Goal: Navigation & Orientation: Find specific page/section

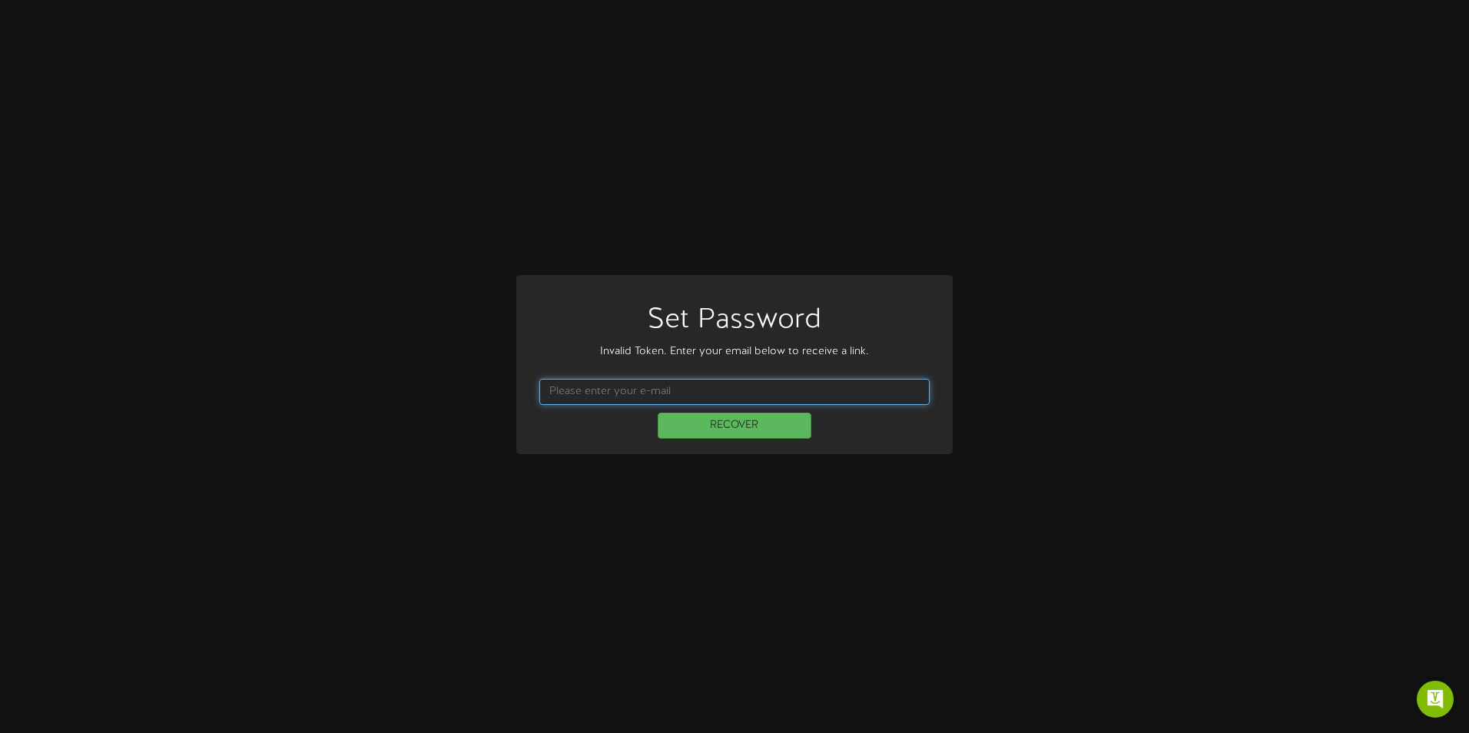
click at [676, 403] on input "text" at bounding box center [734, 392] width 390 height 26
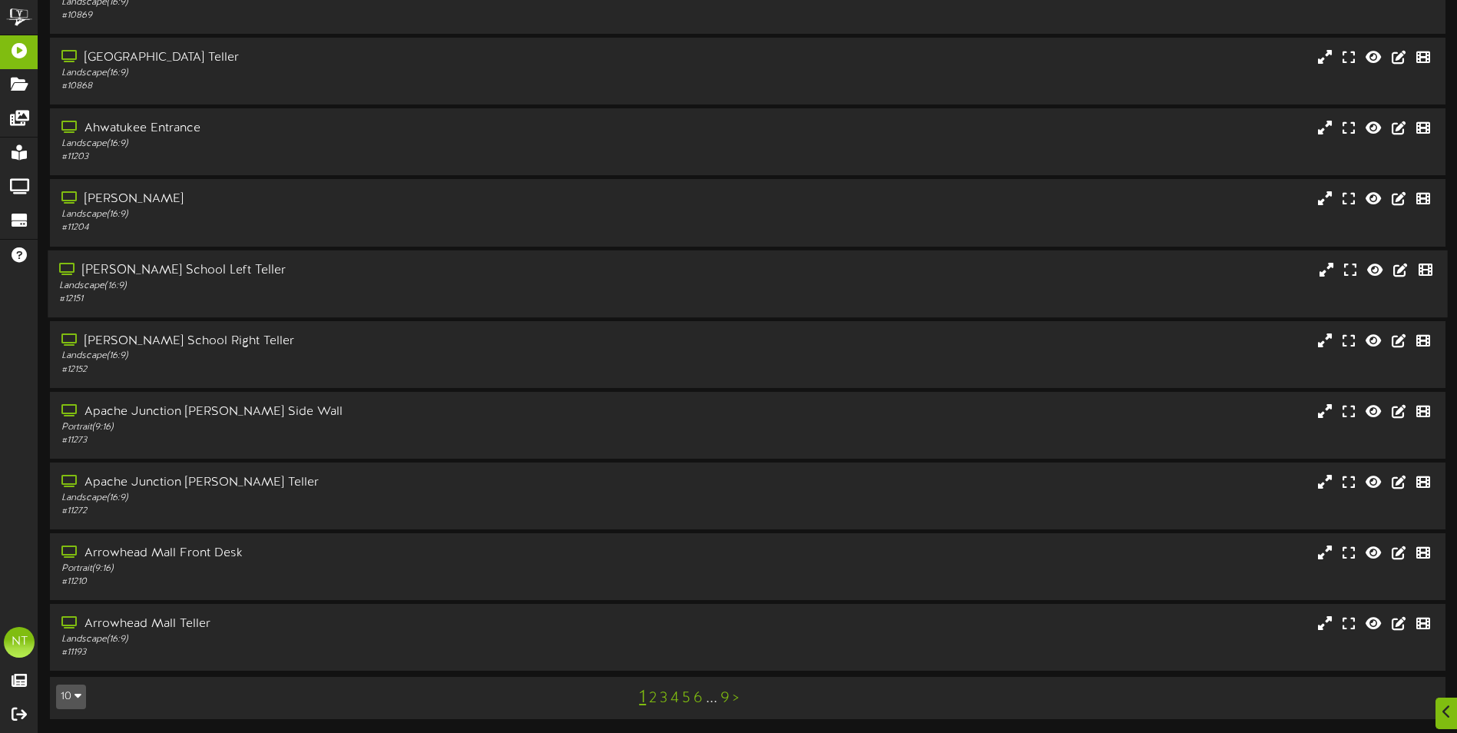
scroll to position [91, 0]
click at [676, 697] on link "4" at bounding box center [675, 696] width 8 height 17
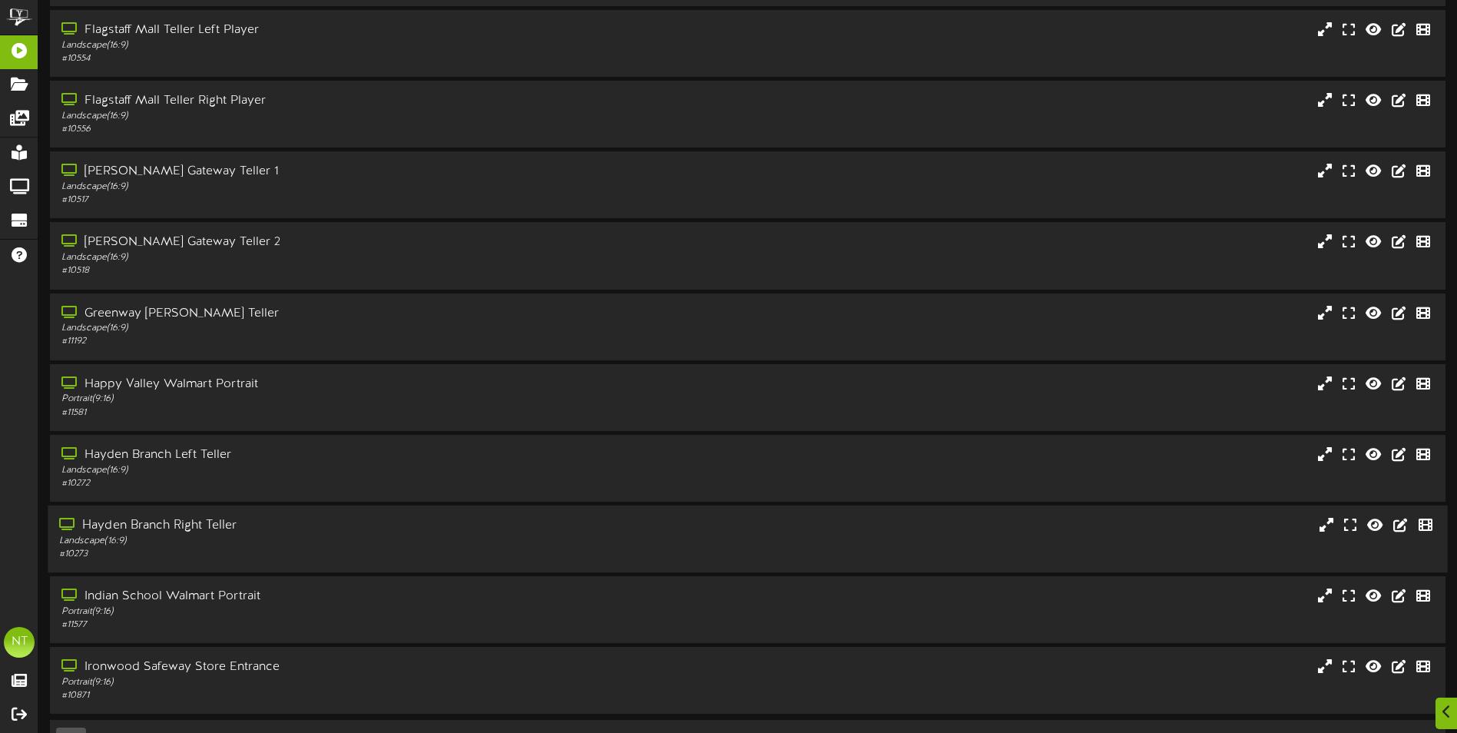
scroll to position [91, 0]
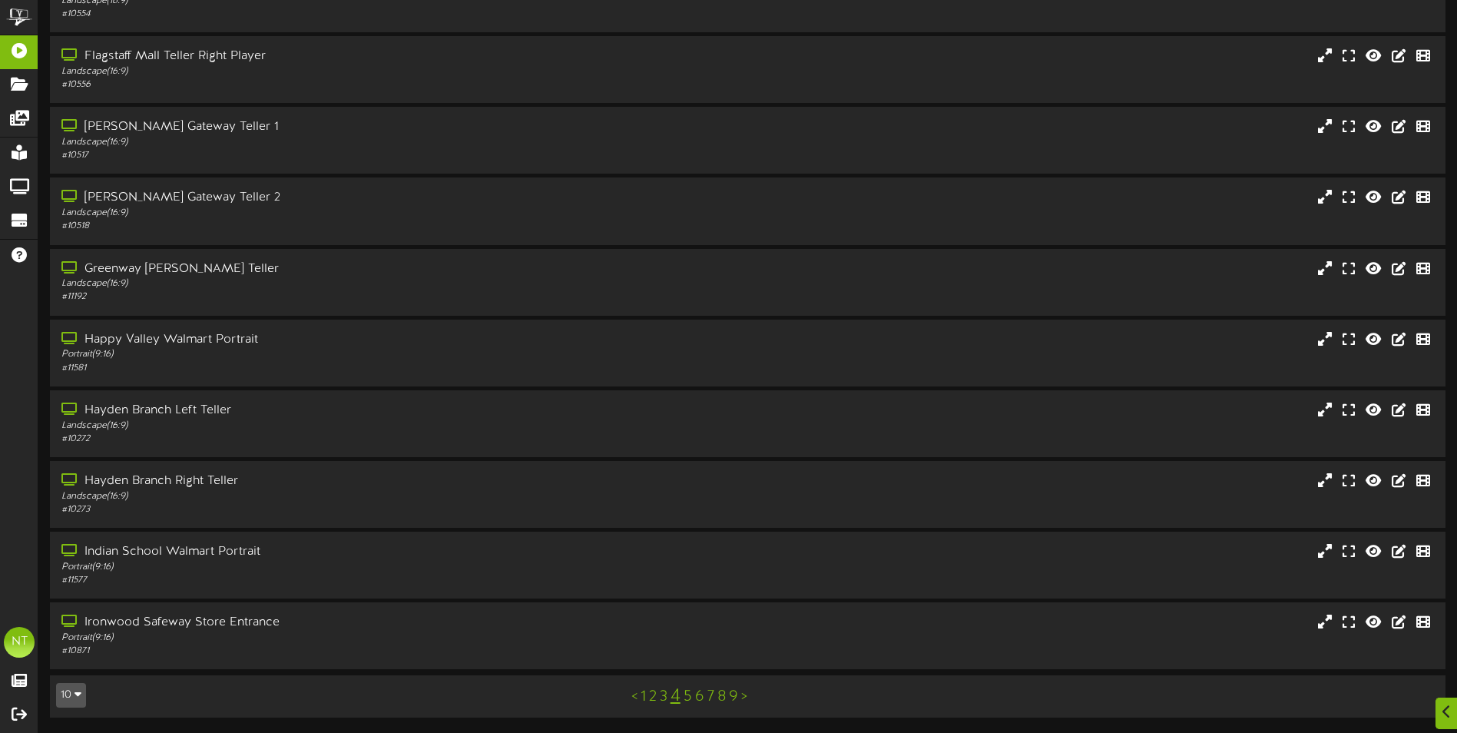
click at [696, 698] on link "6" at bounding box center [699, 696] width 9 height 17
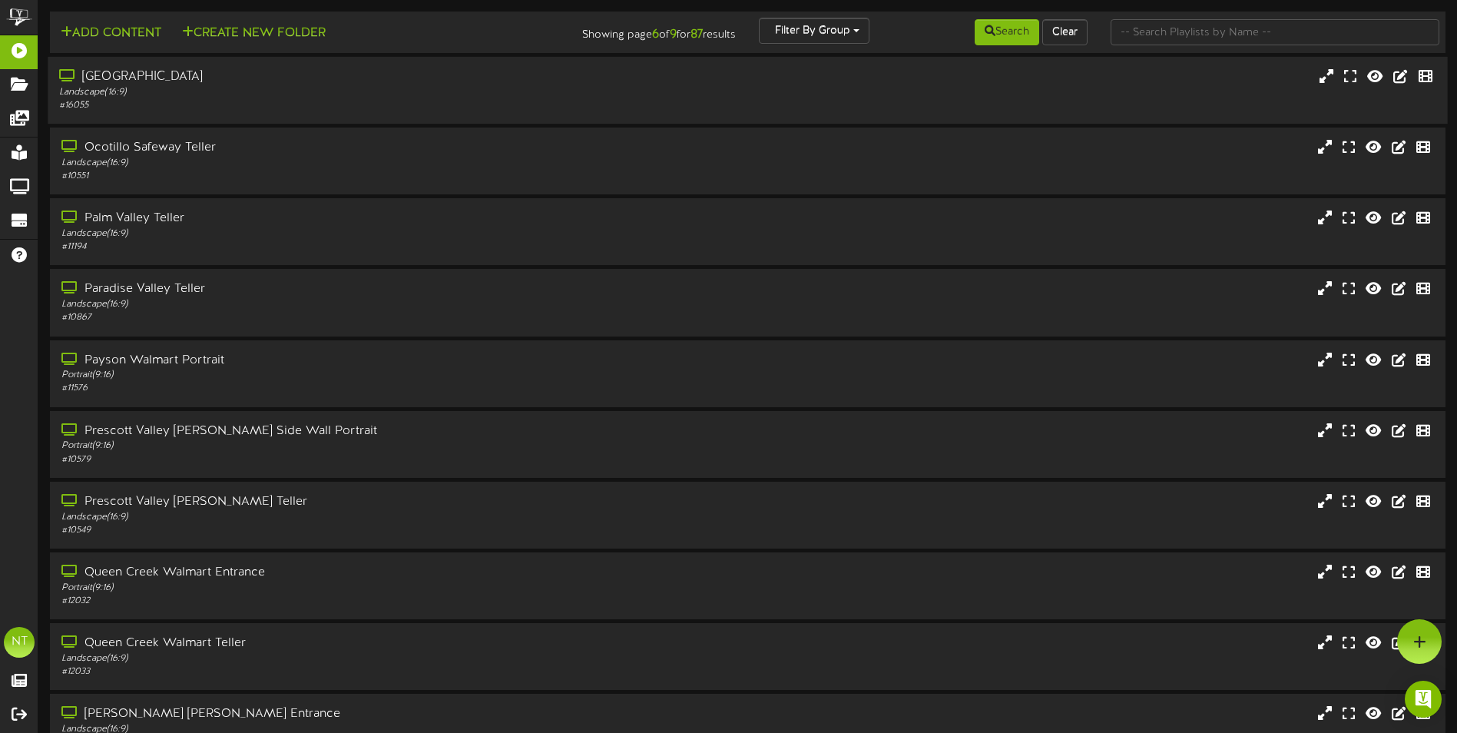
click at [164, 71] on div "[GEOGRAPHIC_DATA]" at bounding box center [339, 77] width 560 height 18
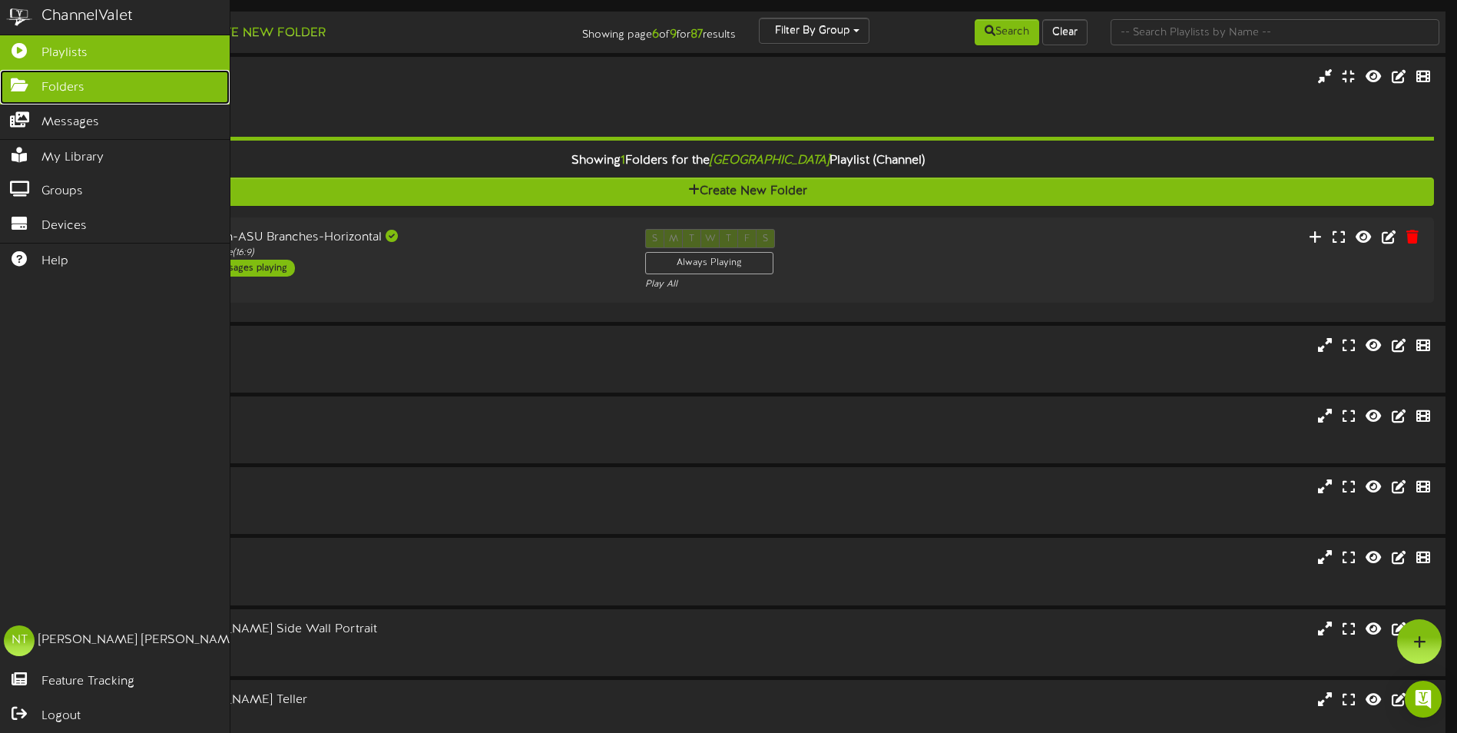
click at [43, 91] on span "Folders" at bounding box center [62, 88] width 43 height 18
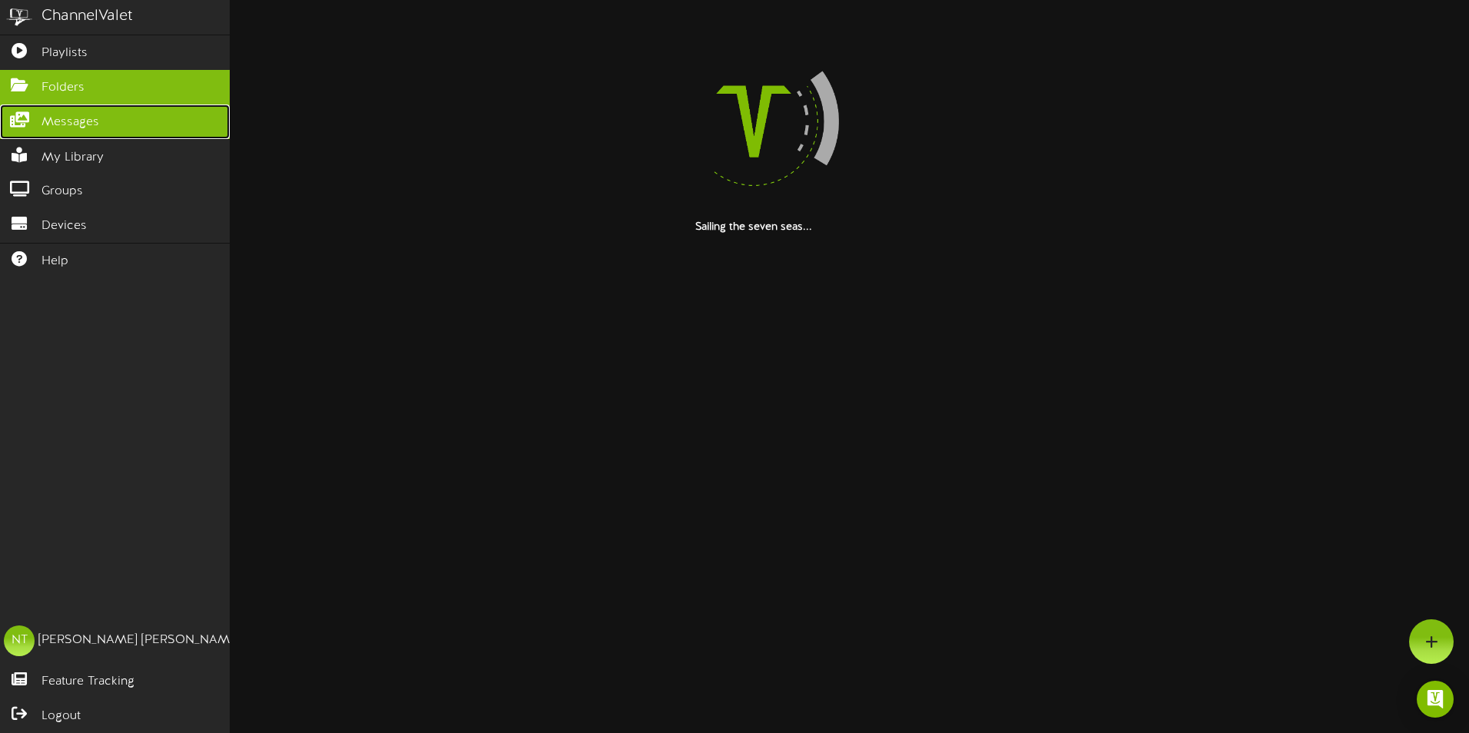
click at [35, 118] on icon at bounding box center [19, 118] width 38 height 12
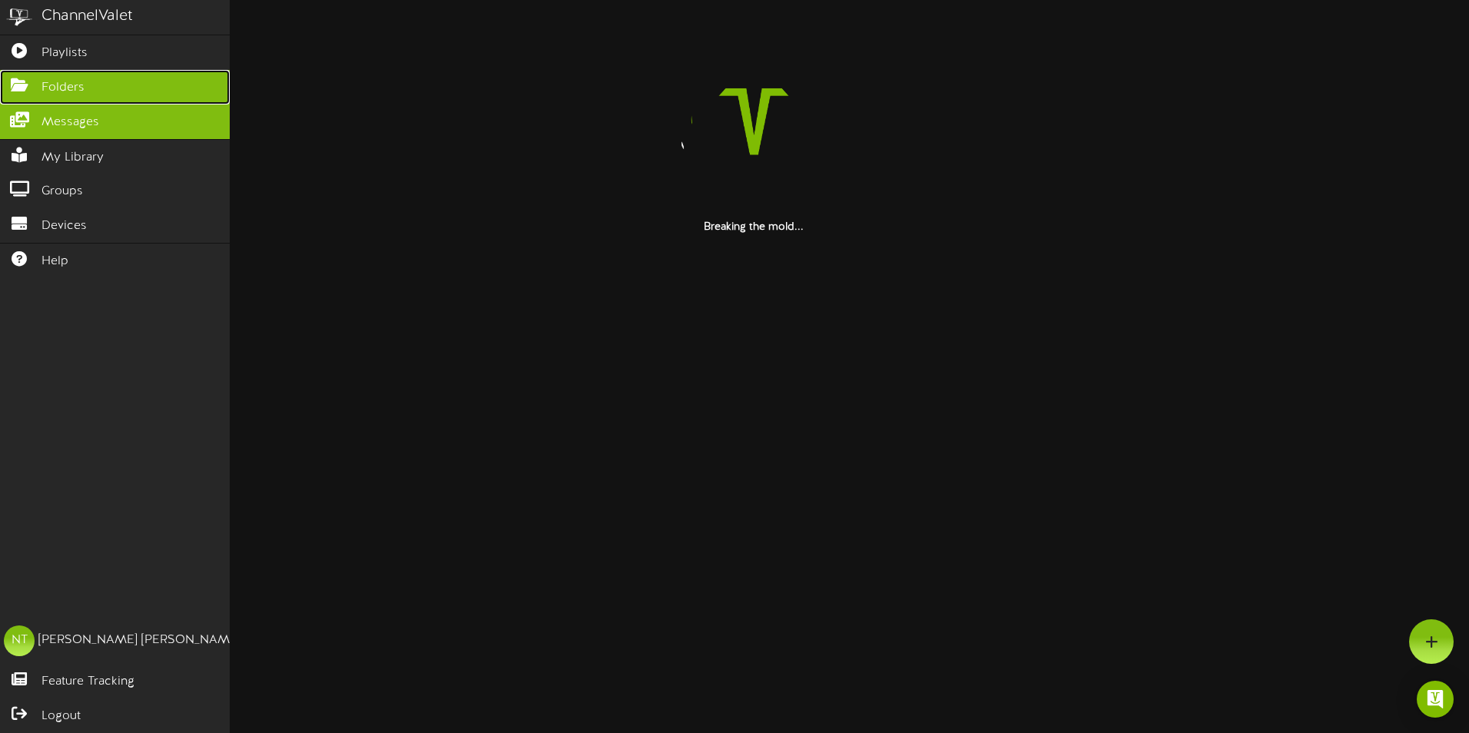
click at [48, 85] on span "Folders" at bounding box center [62, 88] width 43 height 18
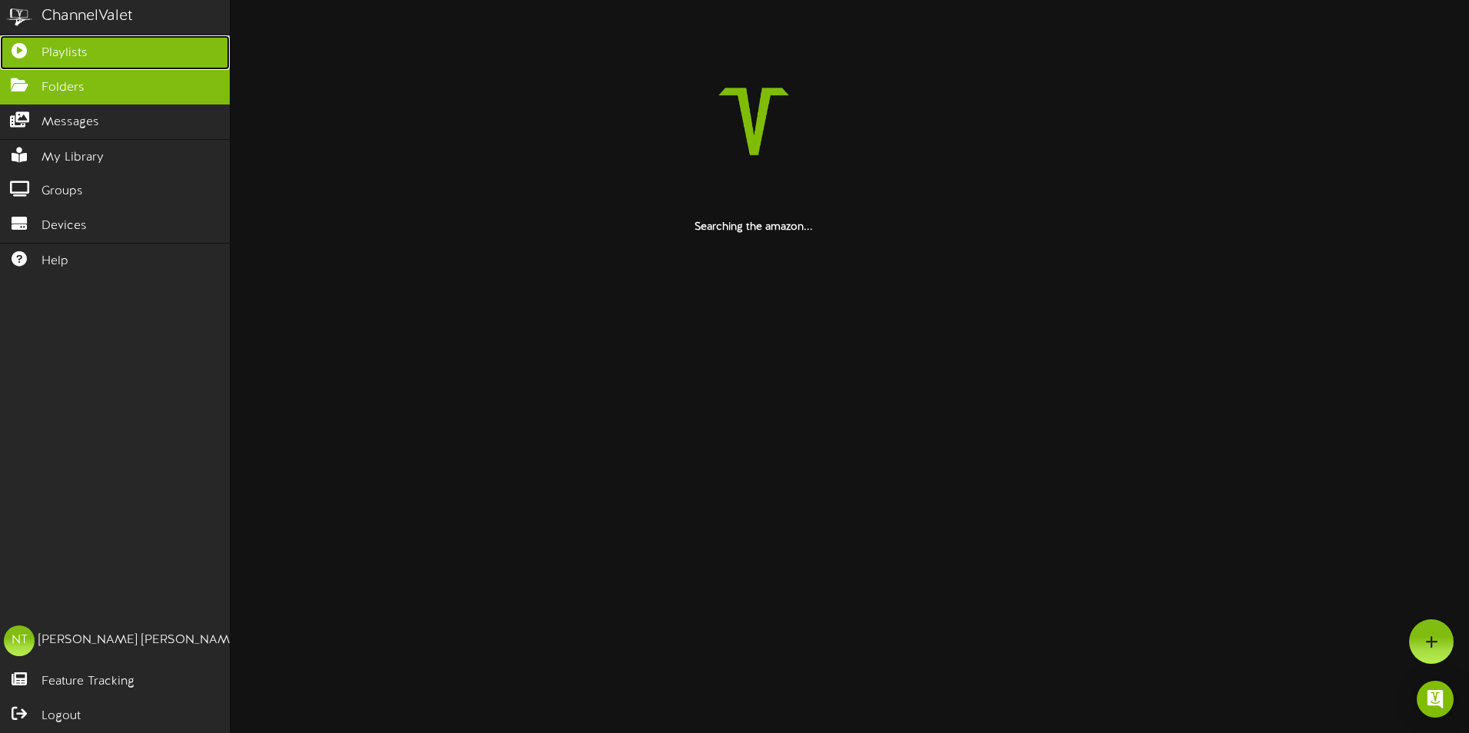
click at [71, 57] on span "Playlists" at bounding box center [64, 54] width 46 height 18
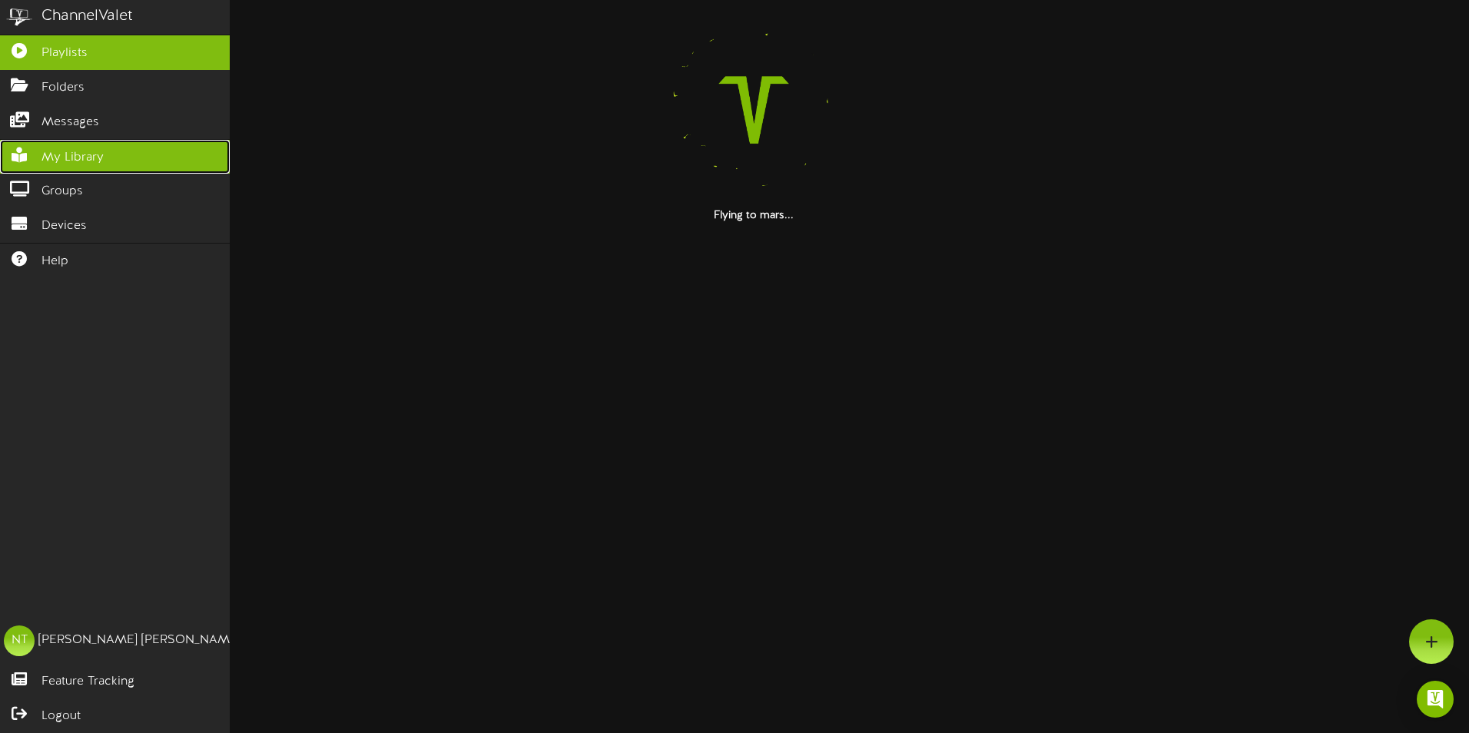
click at [76, 161] on span "My Library" at bounding box center [72, 158] width 62 height 18
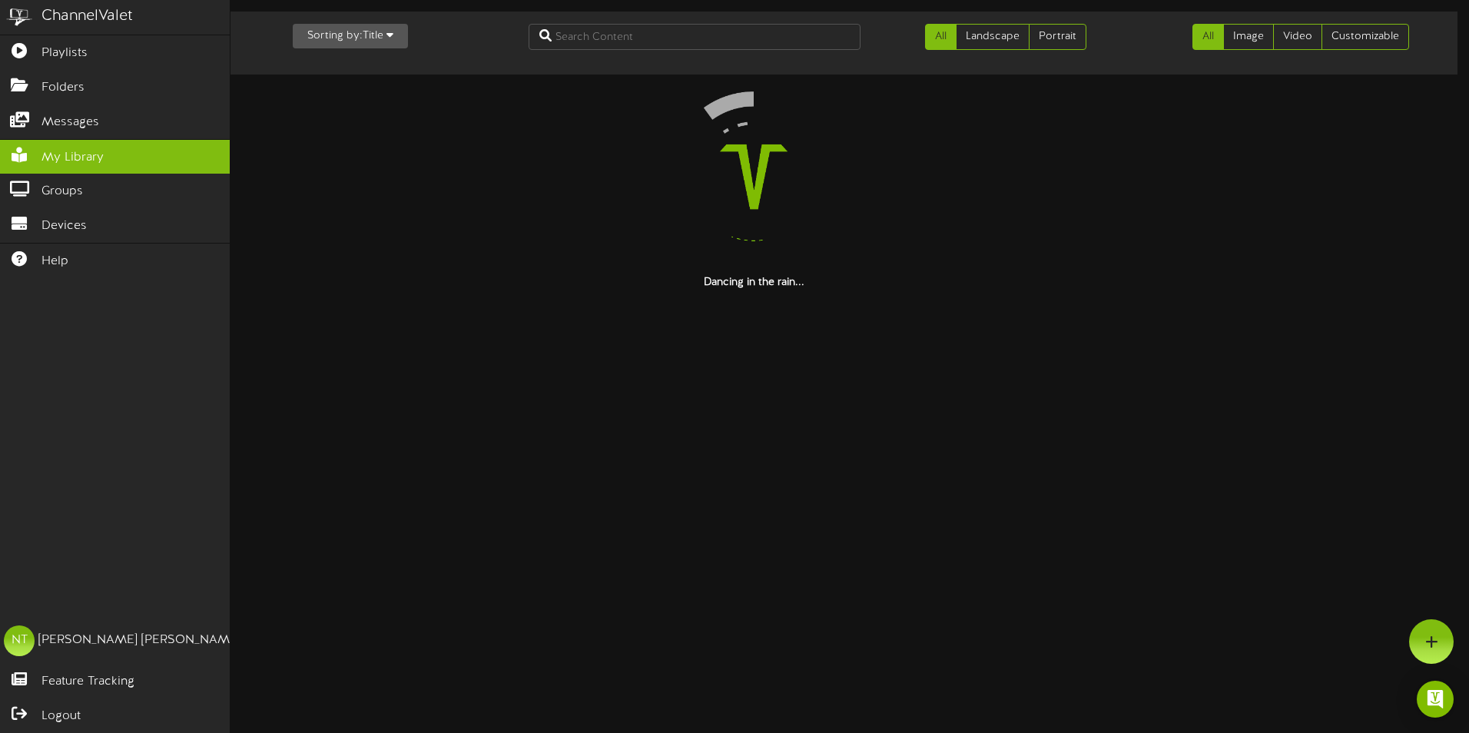
click at [19, 24] on img at bounding box center [19, 17] width 38 height 35
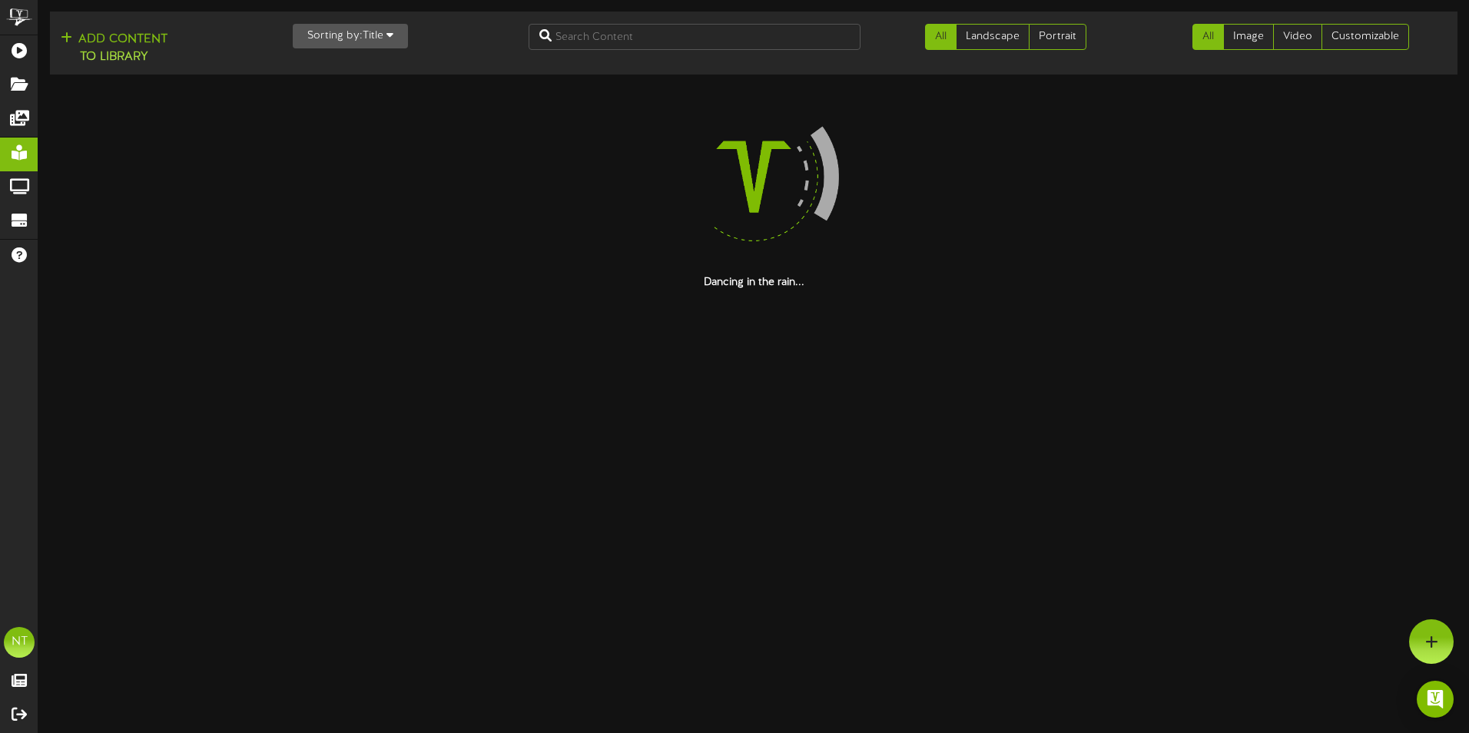
click at [457, 290] on html "ChannelValet Playlists Folders Messages My Library Groups Devices Help NT [PERS…" at bounding box center [734, 145] width 1469 height 290
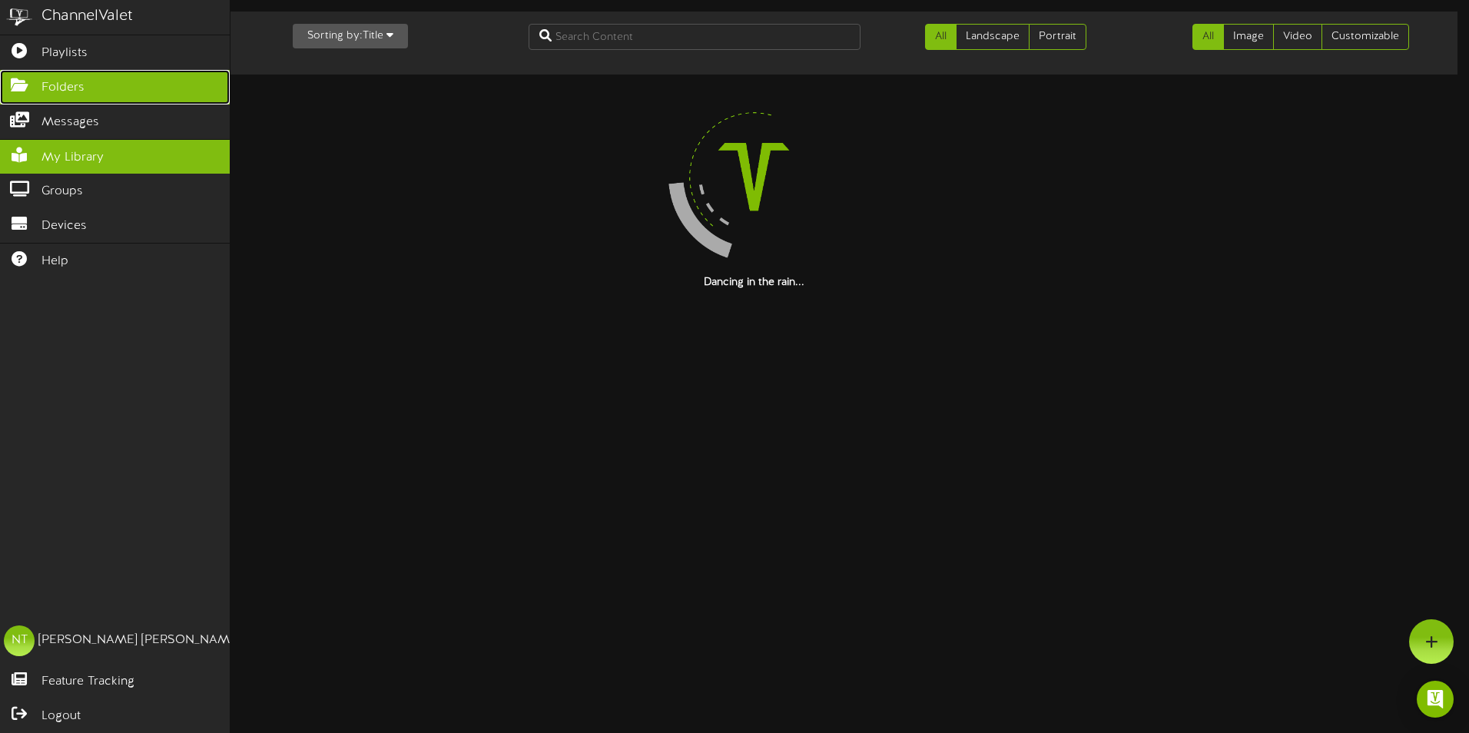
click at [50, 79] on span "Folders" at bounding box center [62, 88] width 43 height 18
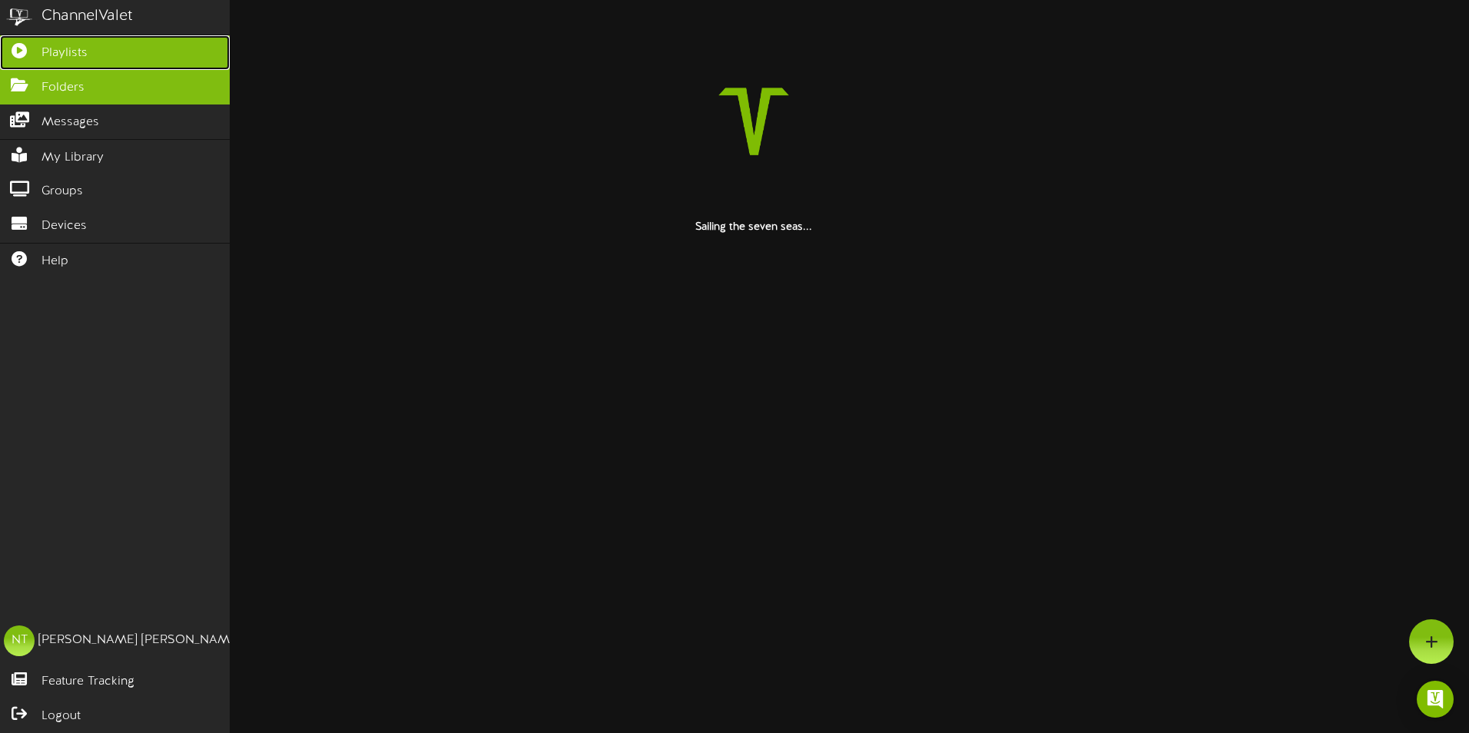
click at [55, 60] on span "Playlists" at bounding box center [64, 54] width 46 height 18
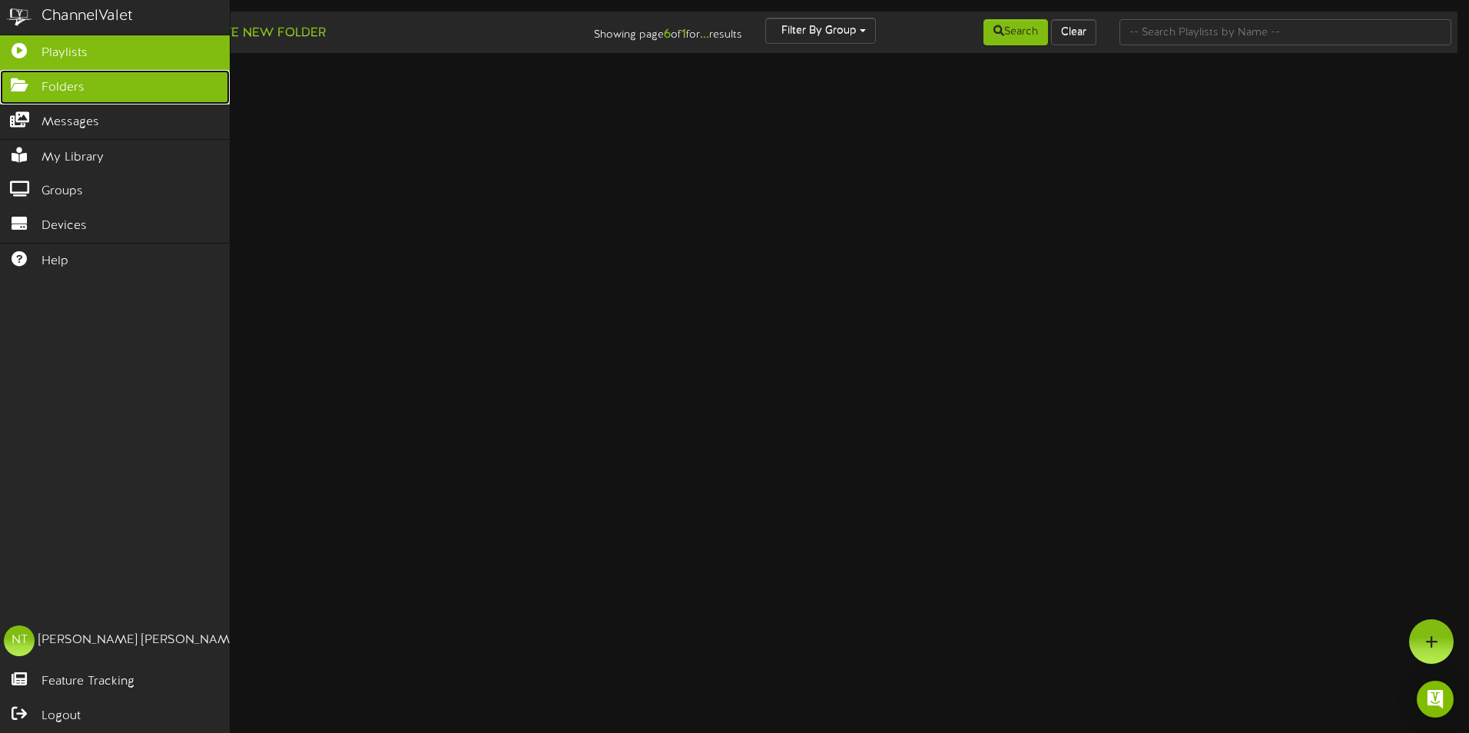
click at [54, 81] on span "Folders" at bounding box center [62, 88] width 43 height 18
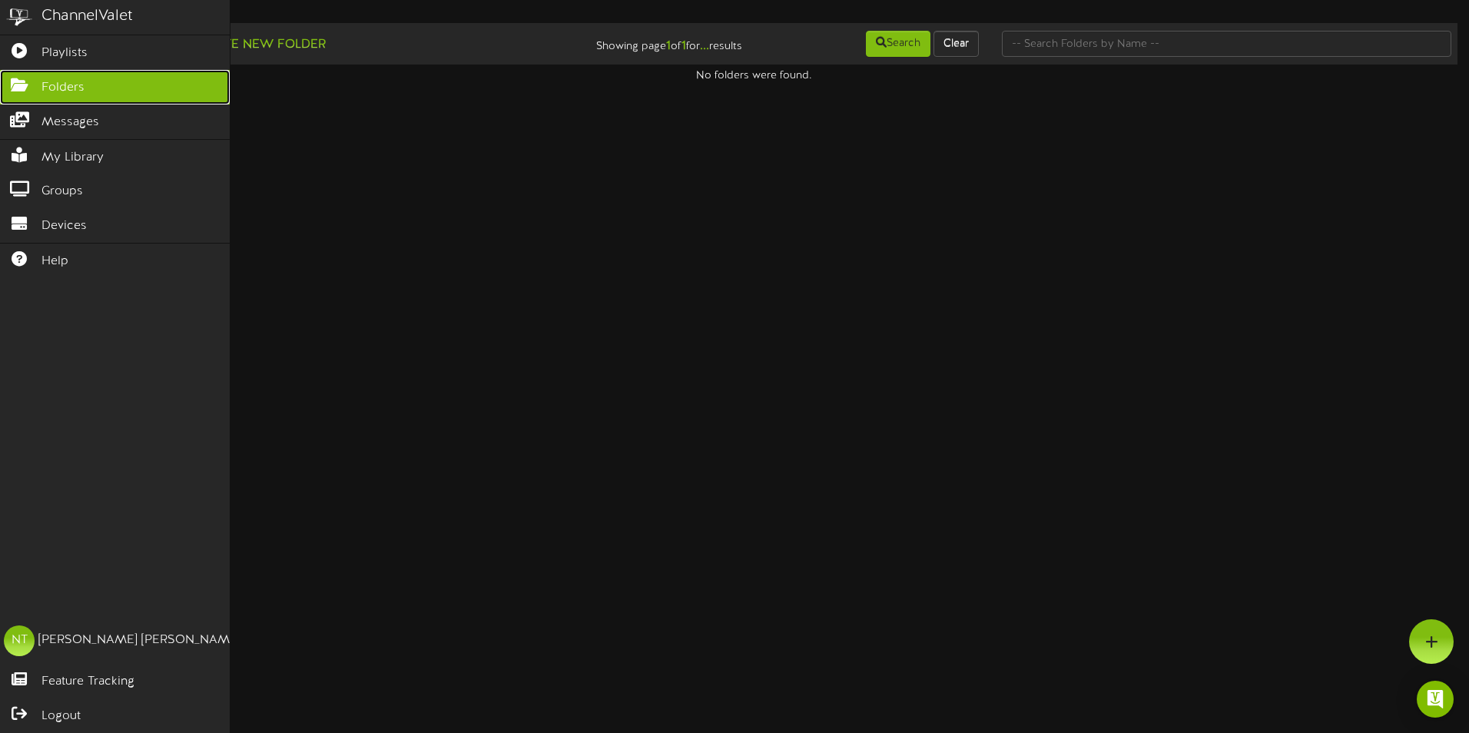
click at [80, 82] on span "Folders" at bounding box center [62, 88] width 43 height 18
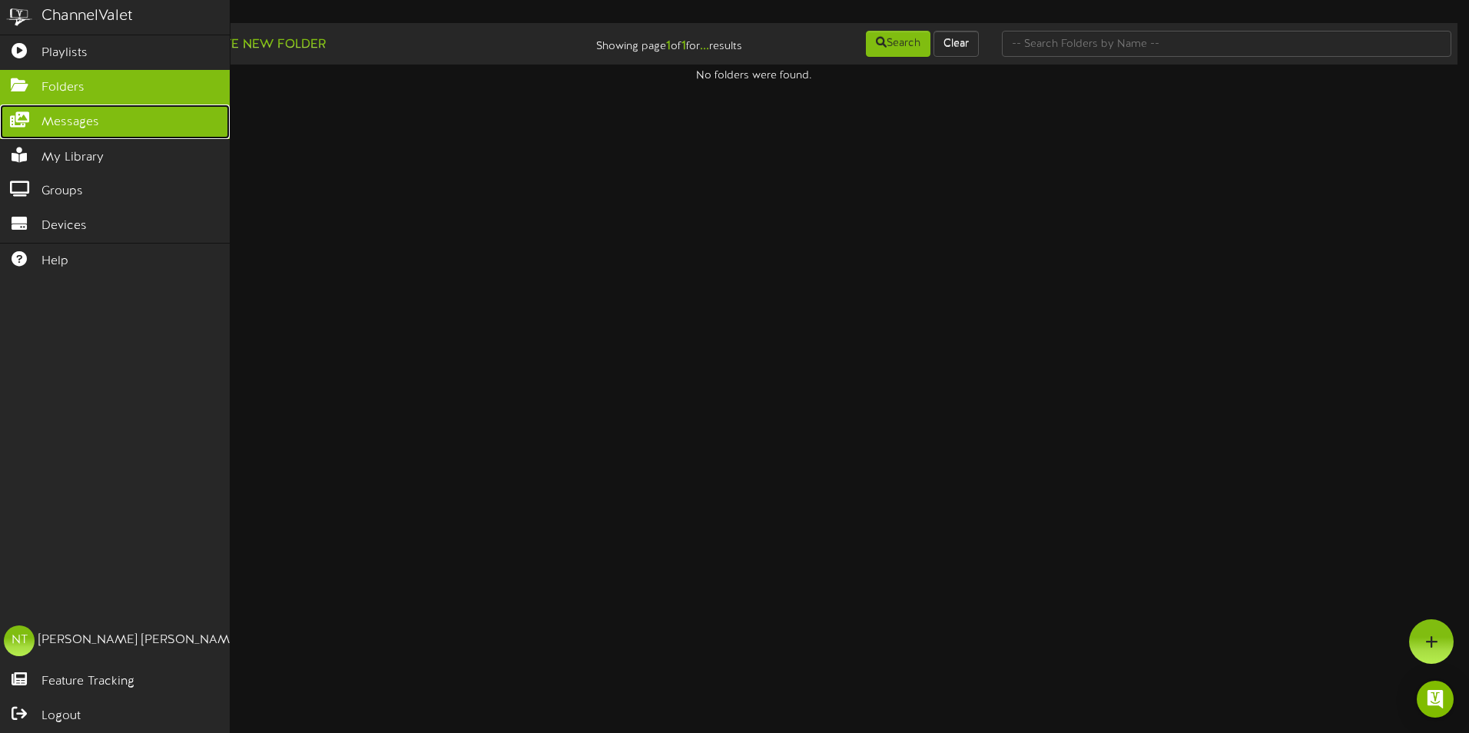
click at [83, 121] on span "Messages" at bounding box center [70, 123] width 58 height 18
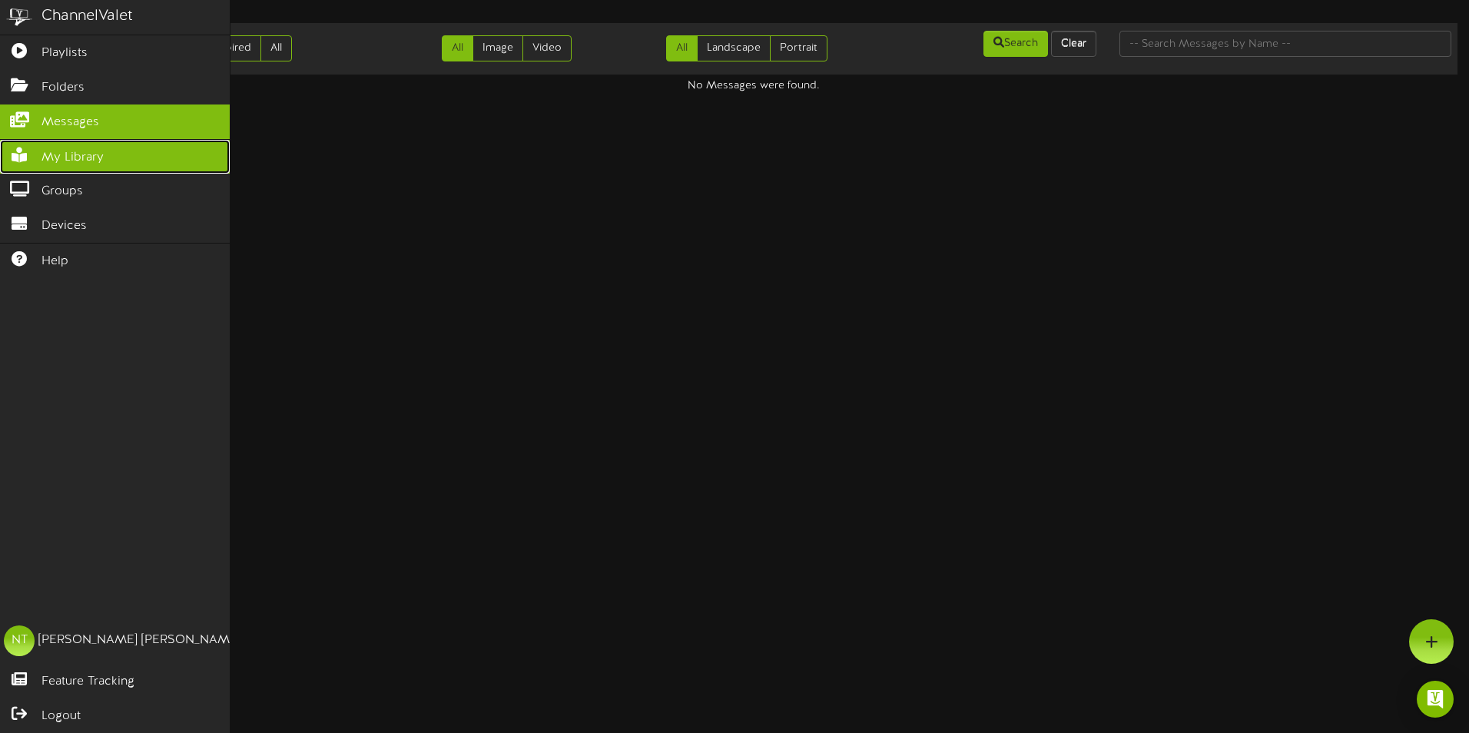
click at [85, 157] on span "My Library" at bounding box center [72, 158] width 62 height 18
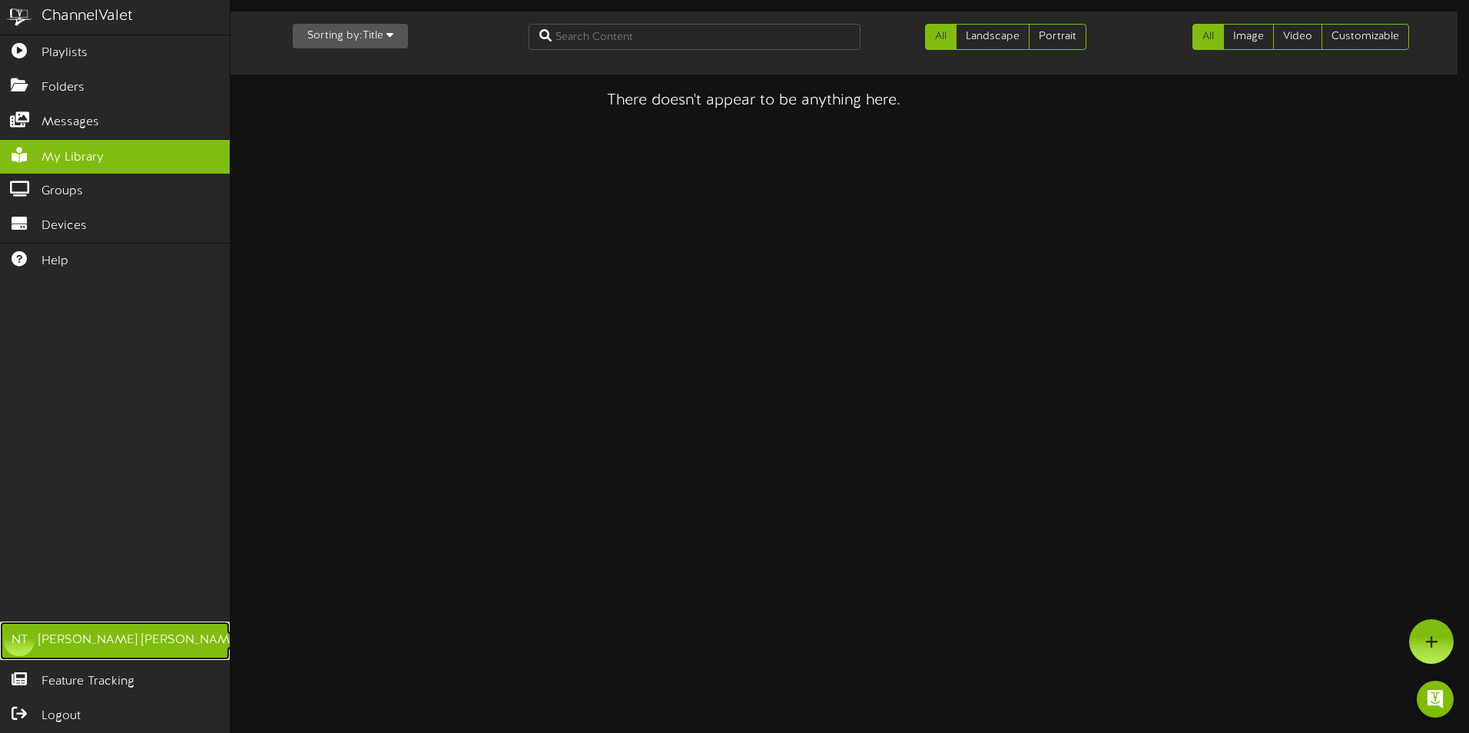
click at [97, 643] on div "[PERSON_NAME]" at bounding box center [139, 641] width 202 height 18
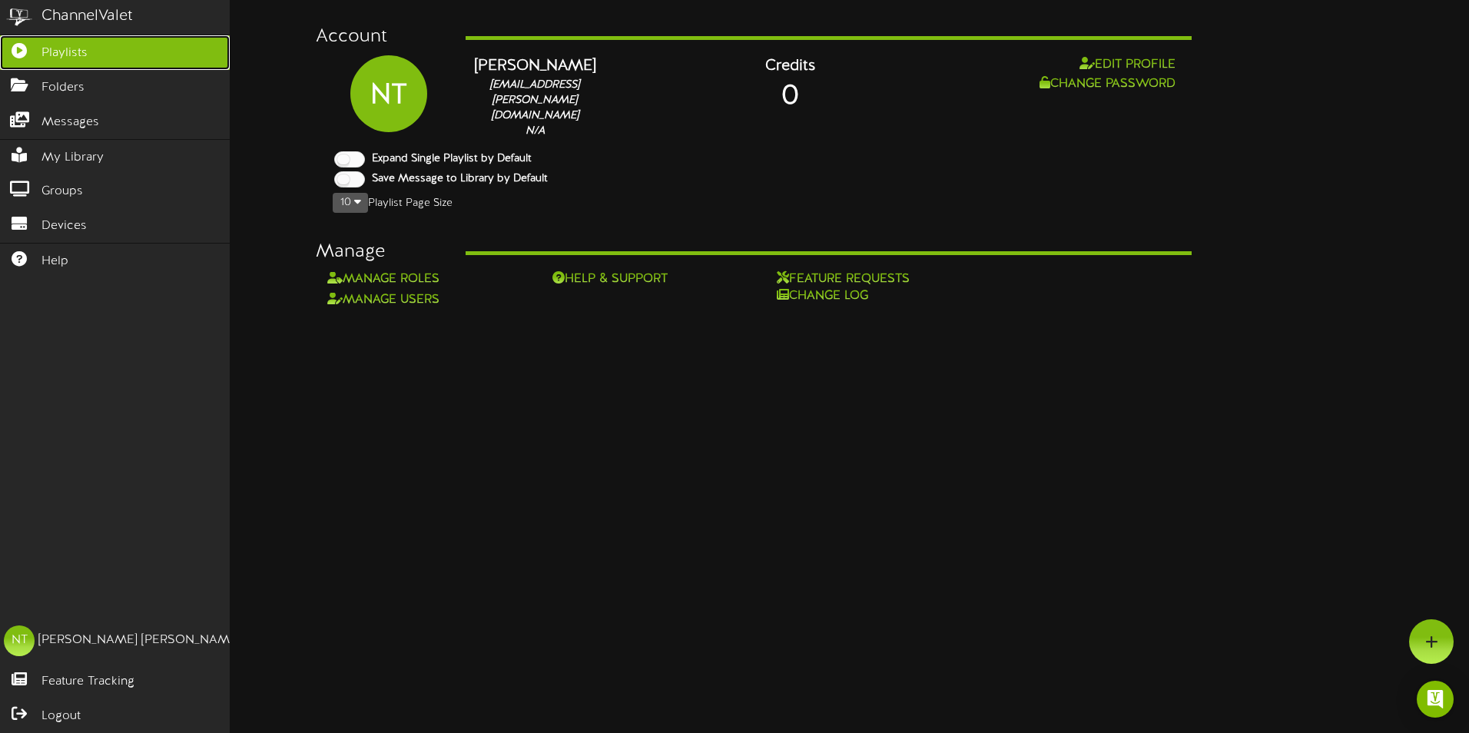
click at [77, 51] on span "Playlists" at bounding box center [64, 54] width 46 height 18
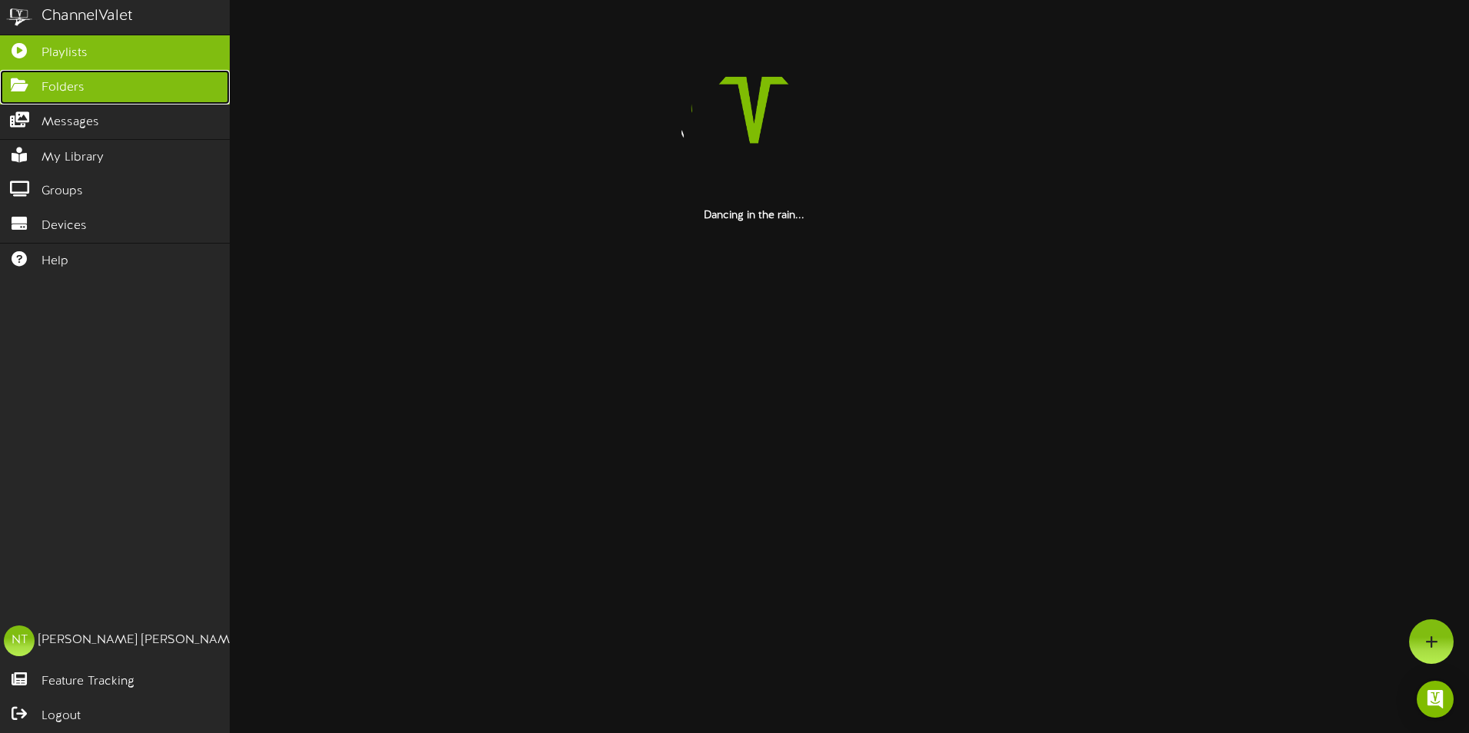
click at [64, 84] on span "Folders" at bounding box center [62, 88] width 43 height 18
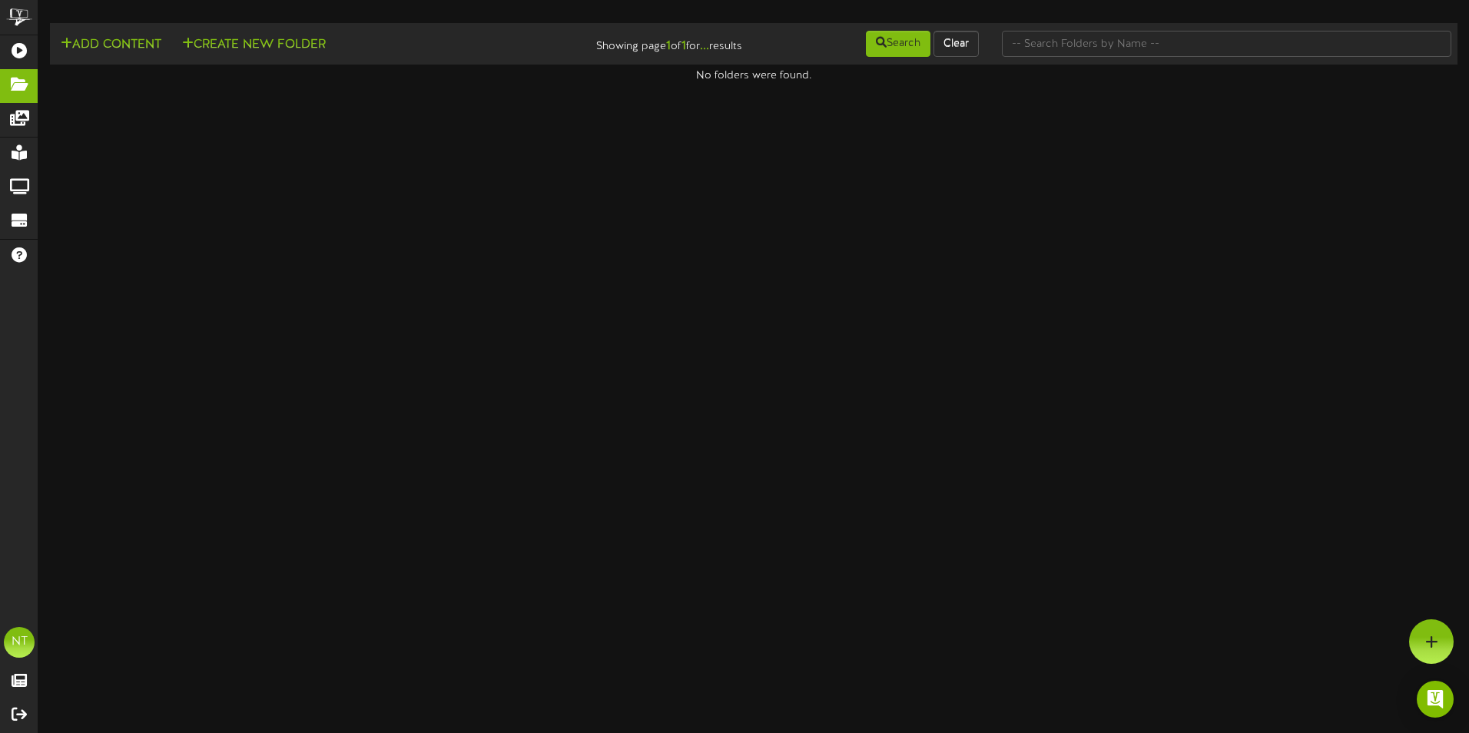
drag, startPoint x: 944, startPoint y: 293, endPoint x: 415, endPoint y: 231, distance: 533.0
click at [943, 84] on html "ChannelValet Playlists Folders Messages My Library Groups Devices Help NT [PERS…" at bounding box center [734, 42] width 1469 height 84
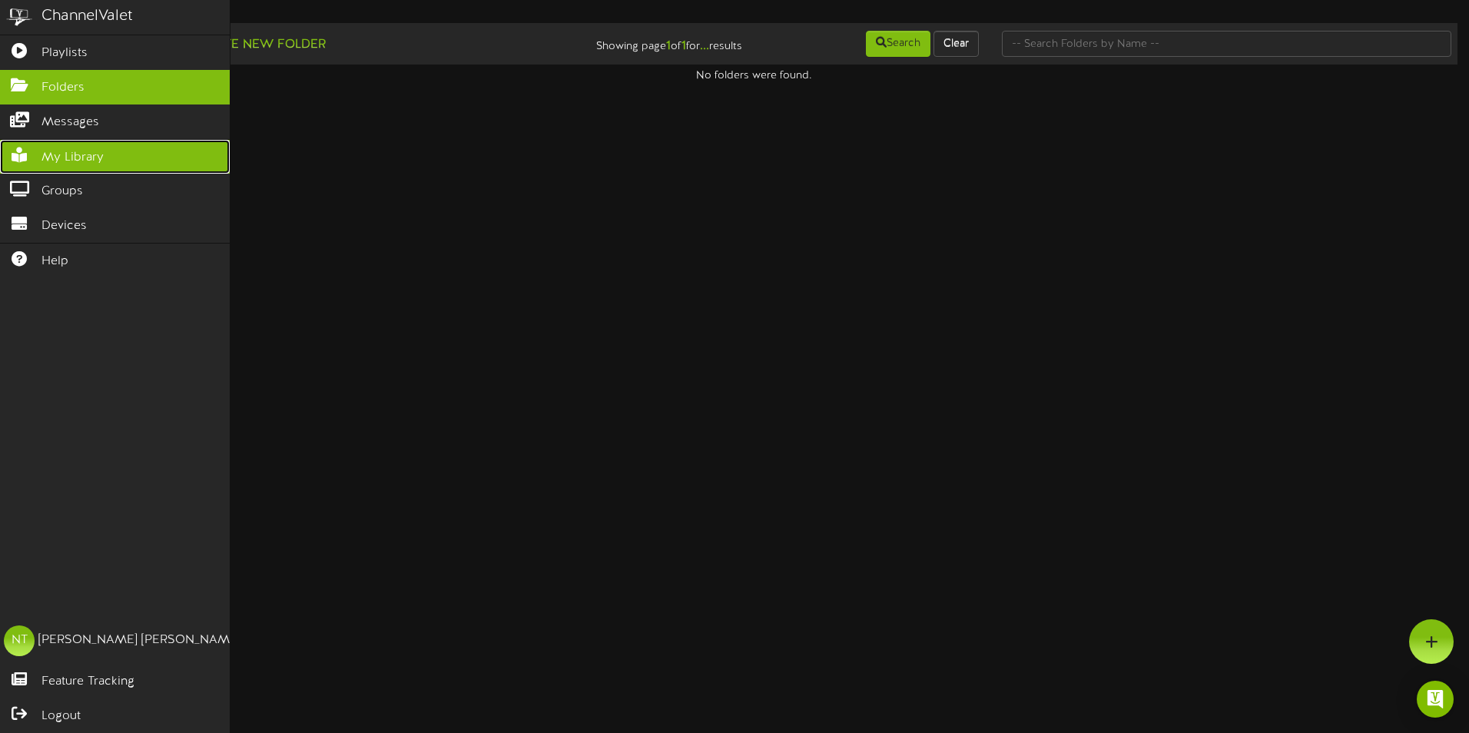
click at [77, 150] on span "My Library" at bounding box center [72, 158] width 62 height 18
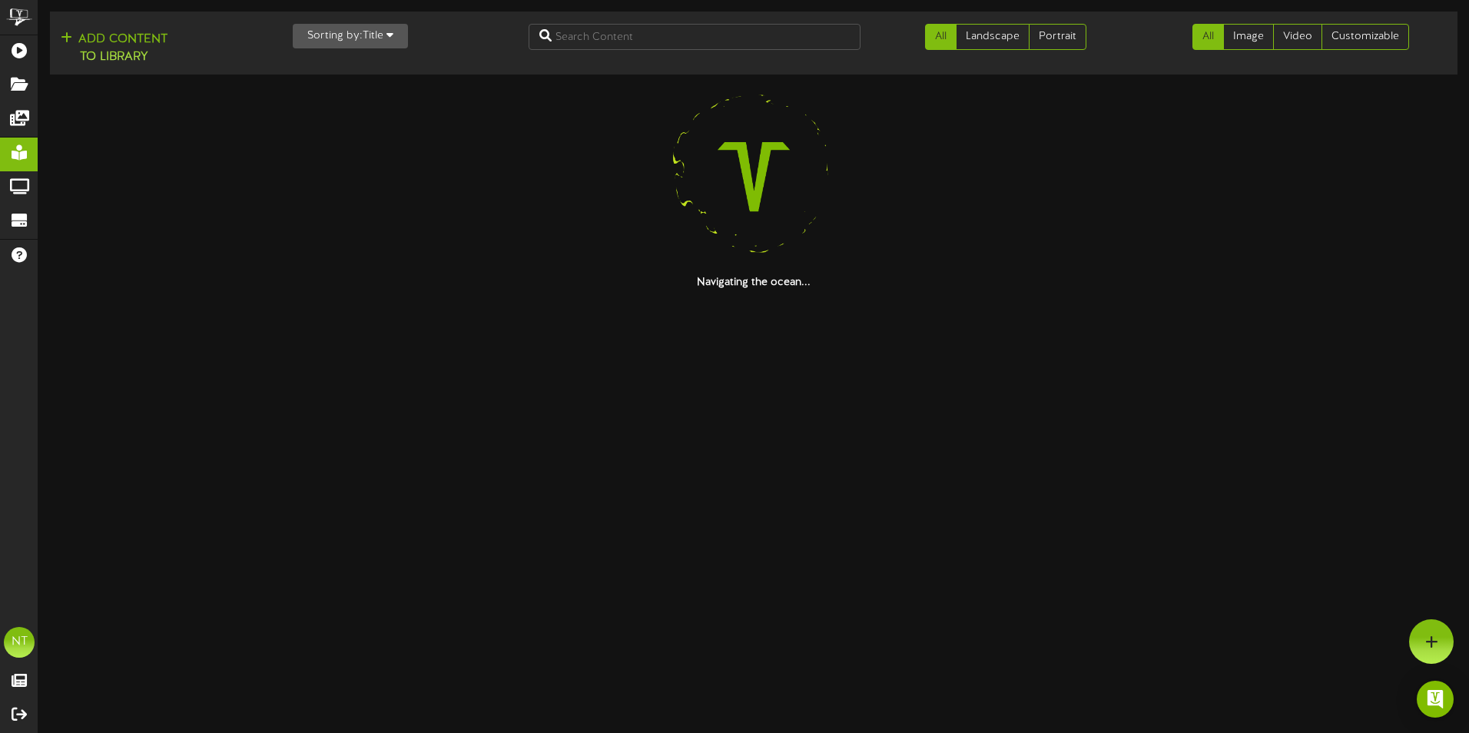
click at [153, 28] on div "Add Content to Library" at bounding box center [163, 46] width 237 height 45
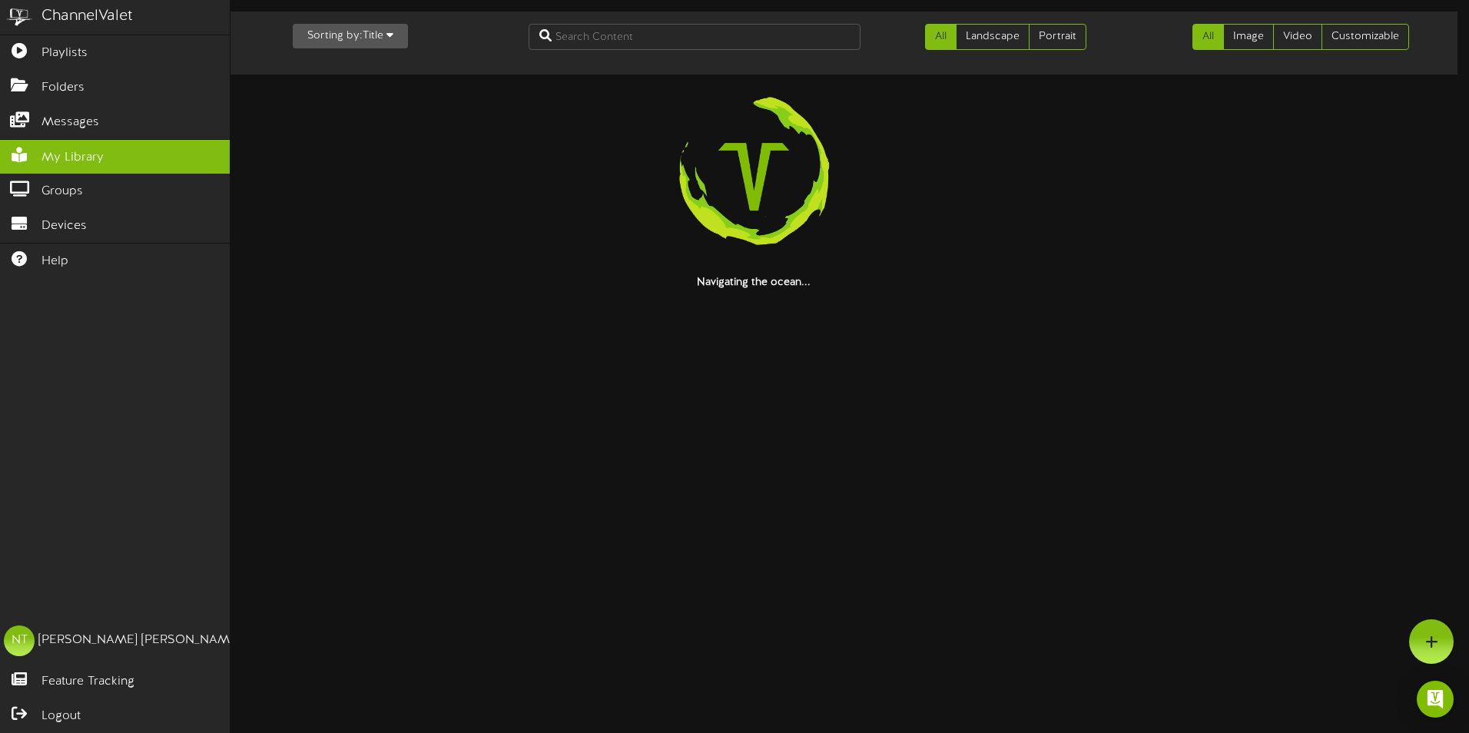
click at [28, 20] on img at bounding box center [19, 17] width 38 height 35
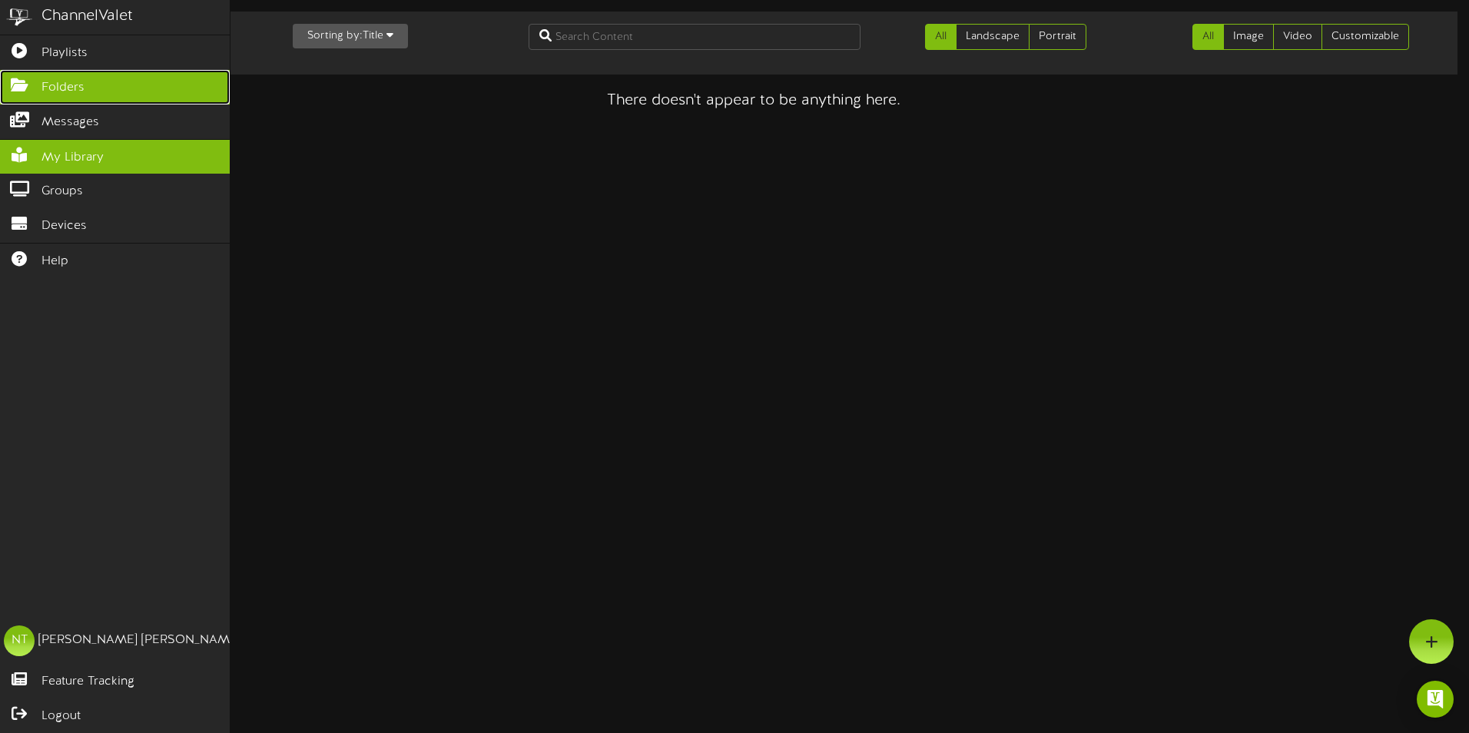
click at [45, 88] on span "Folders" at bounding box center [62, 88] width 43 height 18
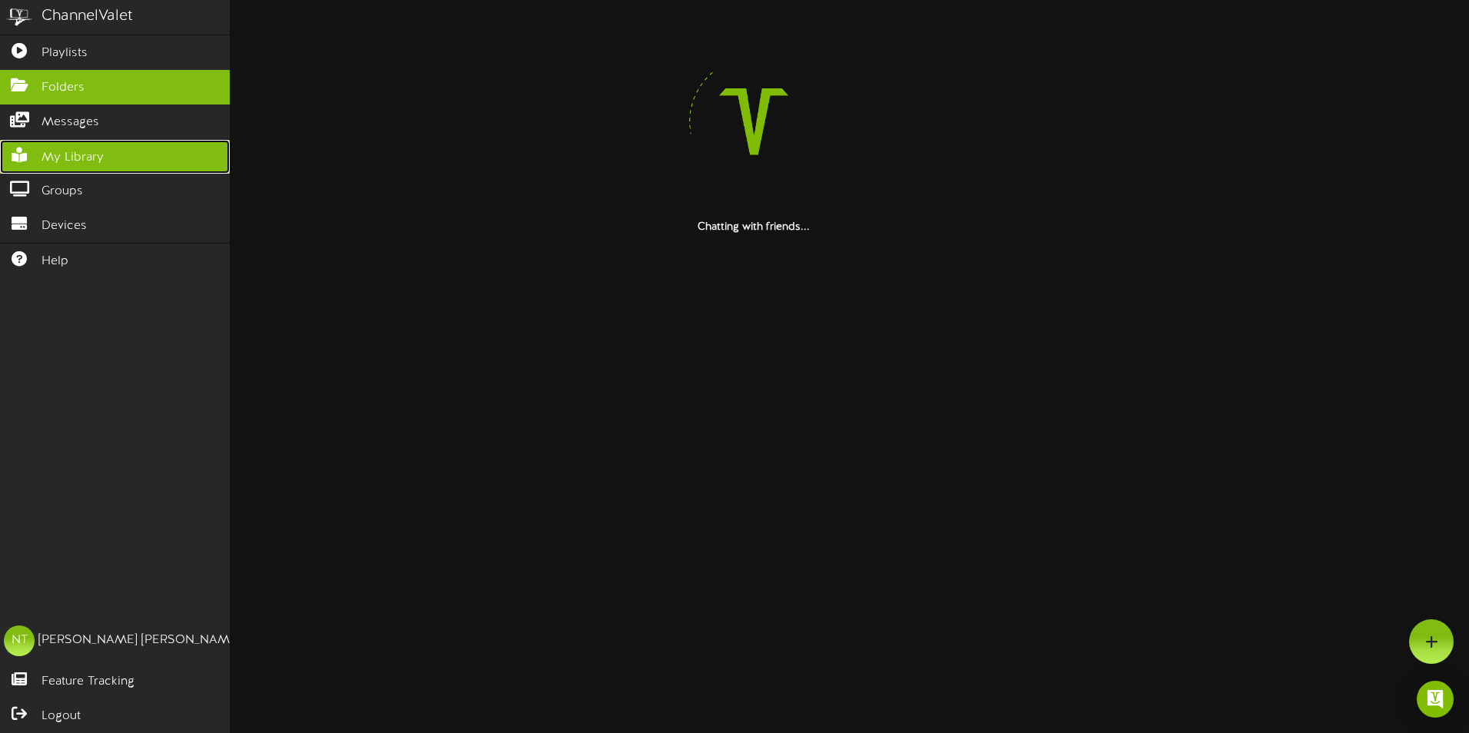
click at [75, 158] on span "My Library" at bounding box center [72, 158] width 62 height 18
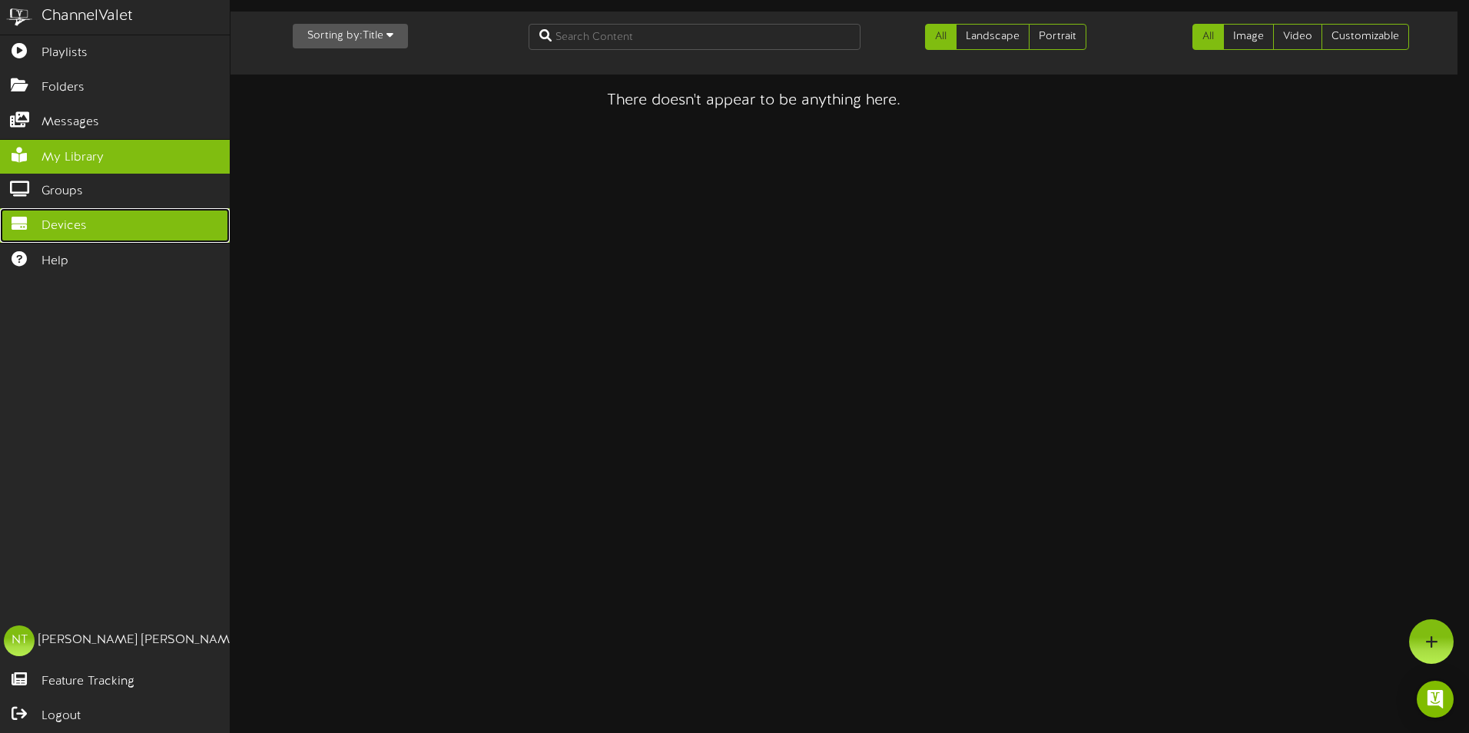
click at [78, 219] on span "Devices" at bounding box center [63, 226] width 45 height 18
